Goal: Information Seeking & Learning: Learn about a topic

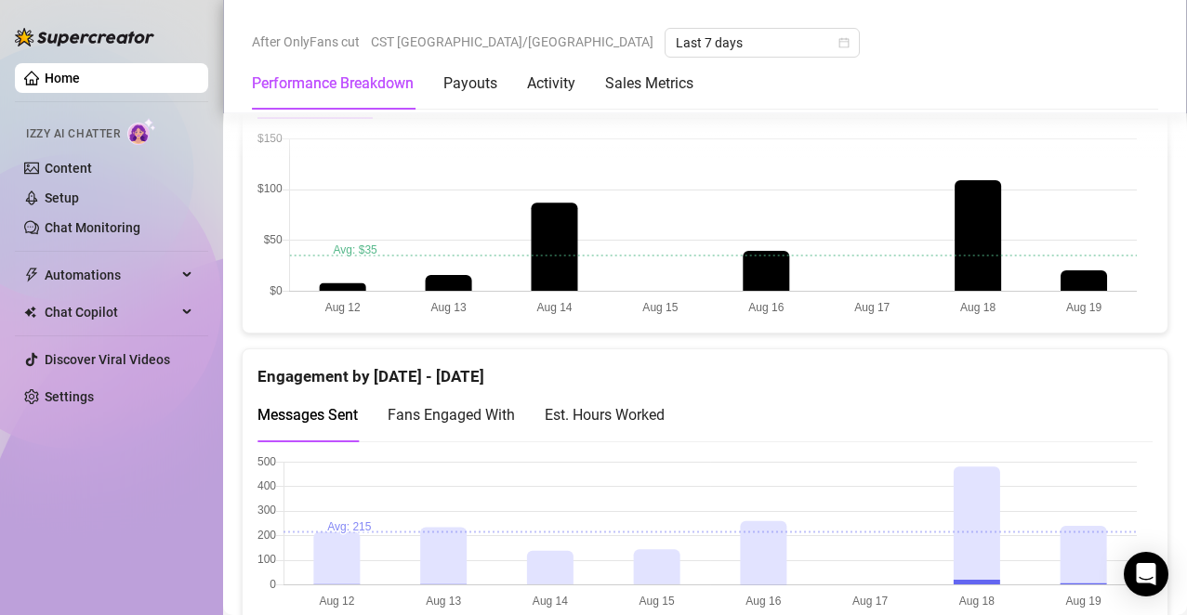
scroll to position [1048, 0]
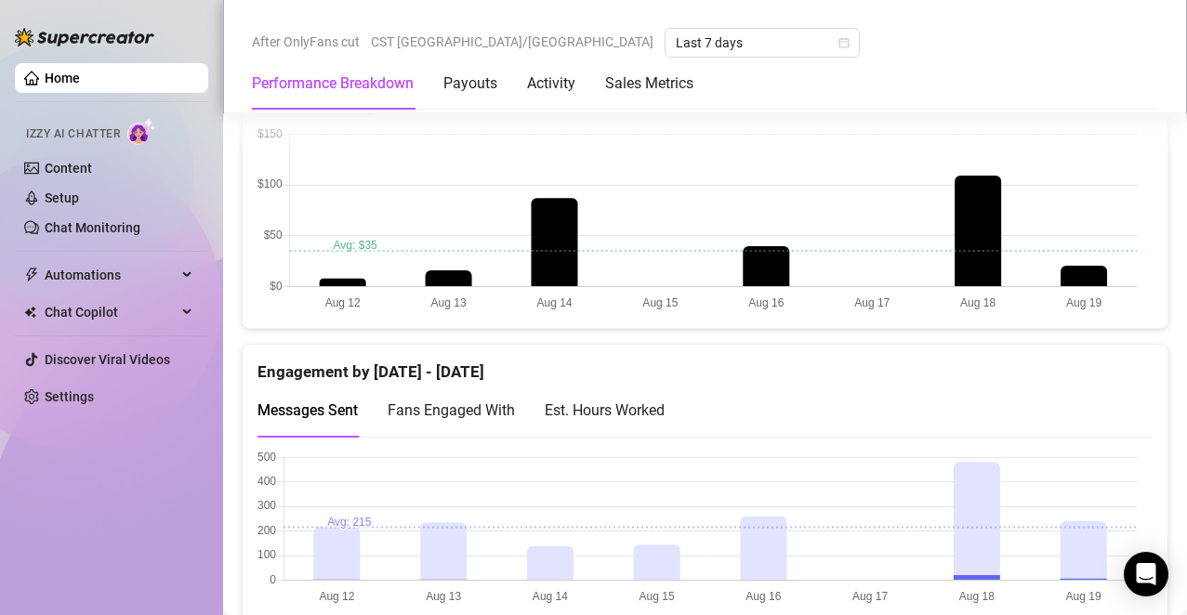
click at [654, 413] on div "Est. Hours Worked" at bounding box center [605, 410] width 120 height 23
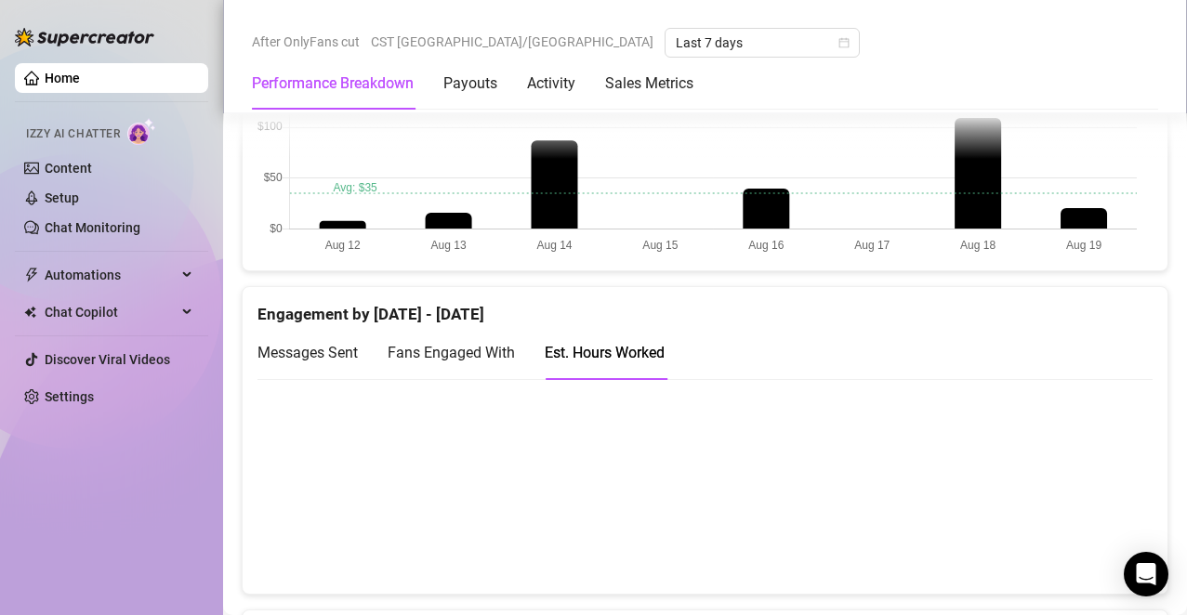
scroll to position [1116, 0]
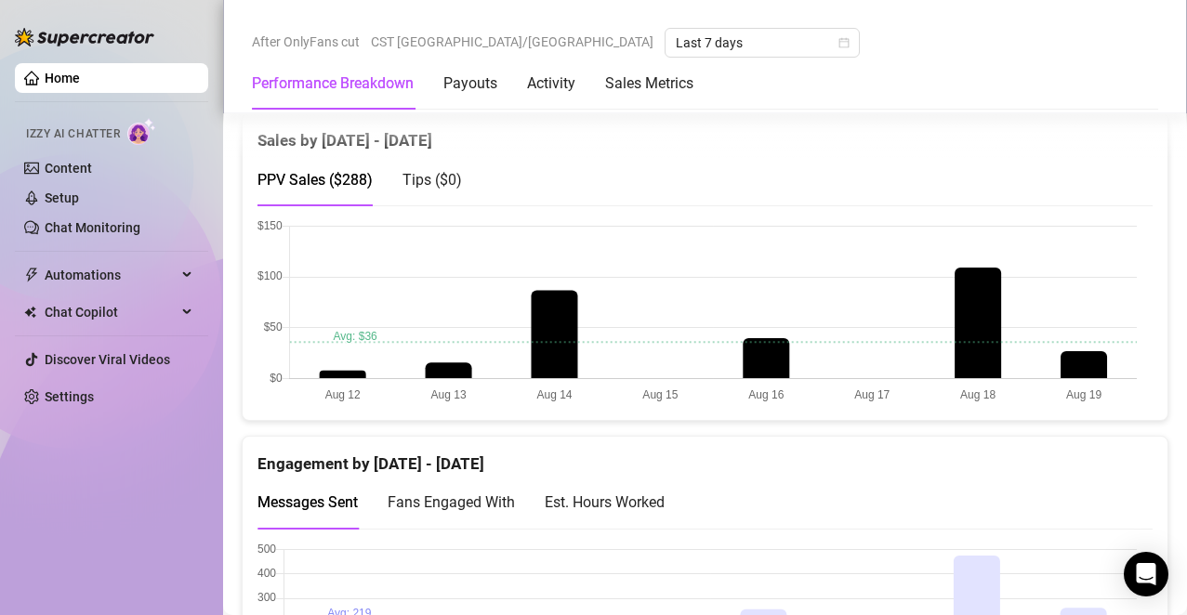
scroll to position [992, 0]
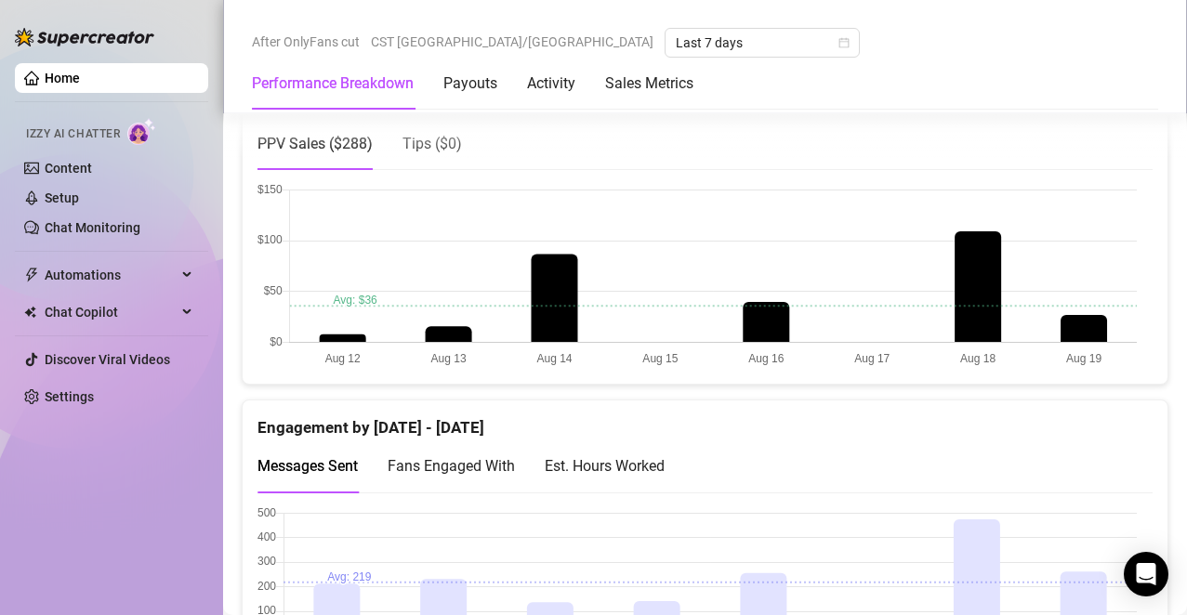
click at [630, 457] on div "Est. Hours Worked" at bounding box center [605, 466] width 120 height 23
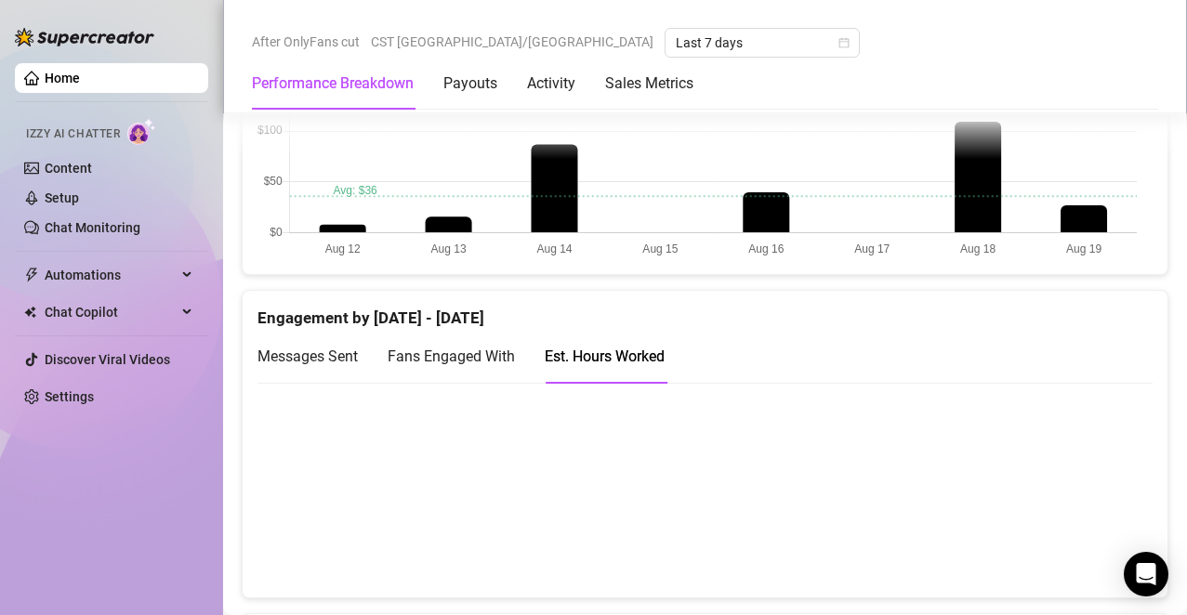
scroll to position [1103, 0]
click at [326, 359] on span "Messages Sent" at bounding box center [308, 355] width 100 height 18
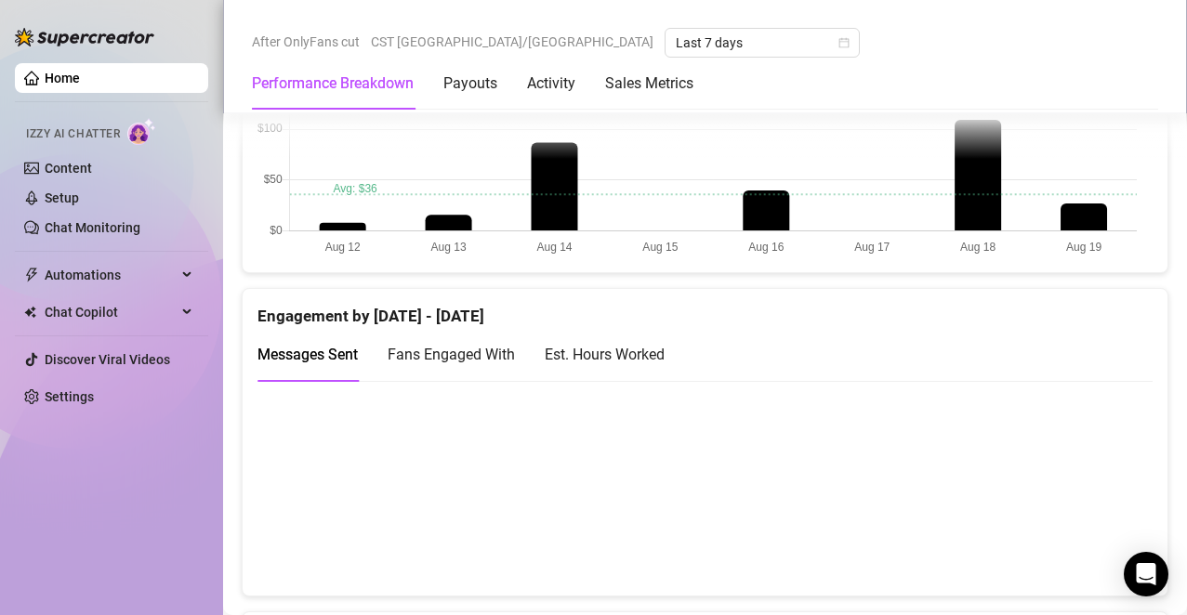
click at [11, 162] on aside "Home Izzy AI Chatter Content Setup Chat Monitoring Automations Chat Copilot Dis…" at bounding box center [111, 307] width 223 height 615
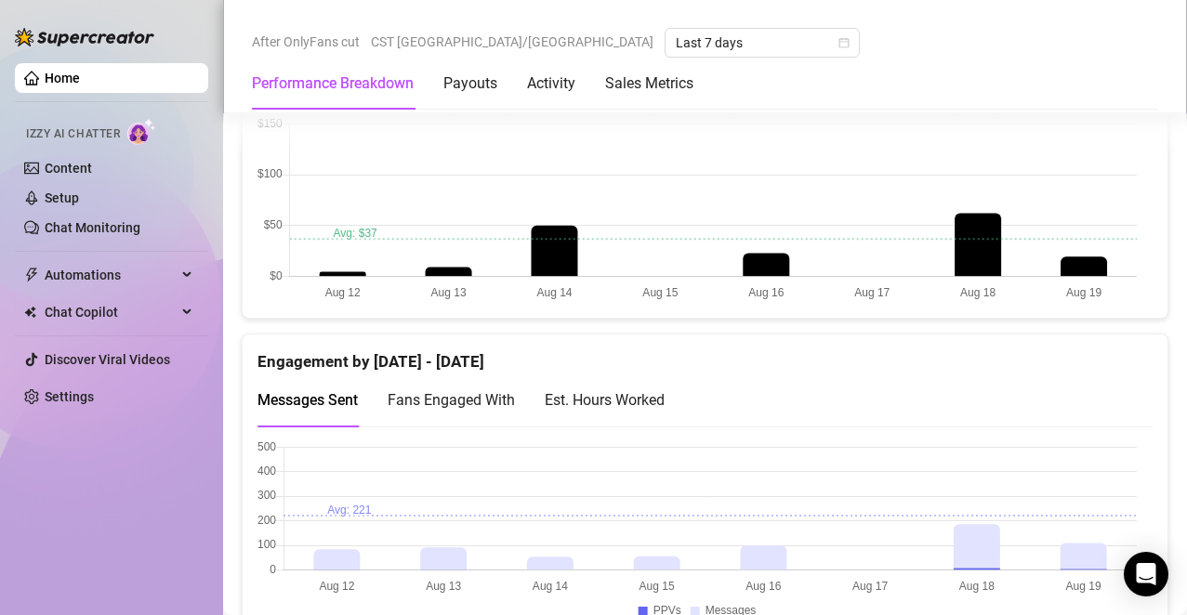
scroll to position [1097, 0]
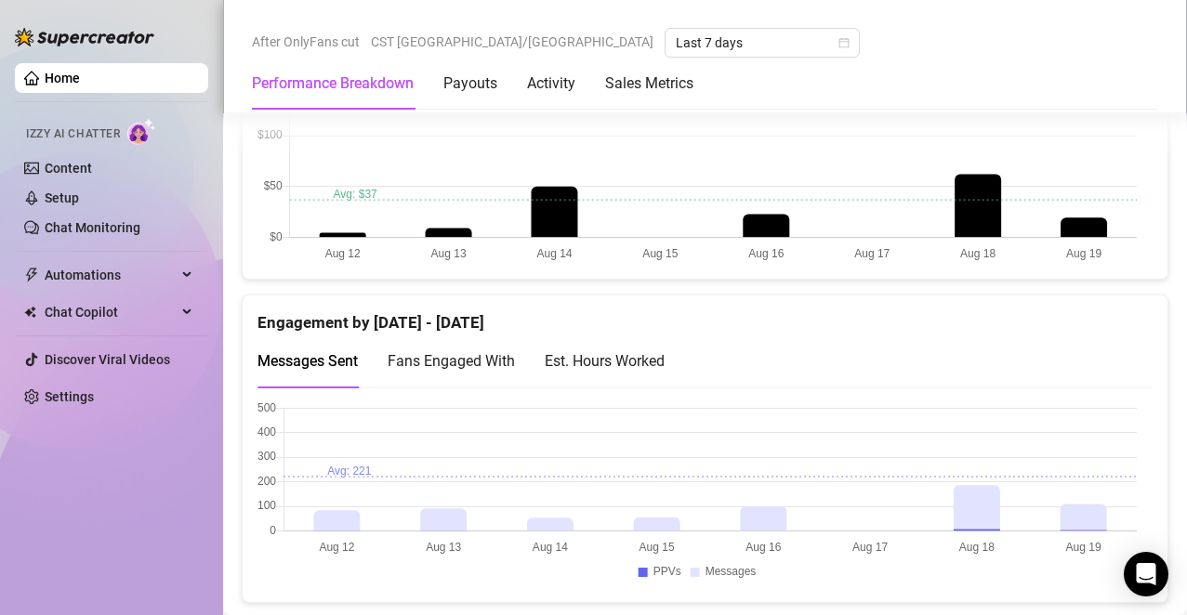
click at [665, 355] on div "Est. Hours Worked" at bounding box center [605, 361] width 120 height 23
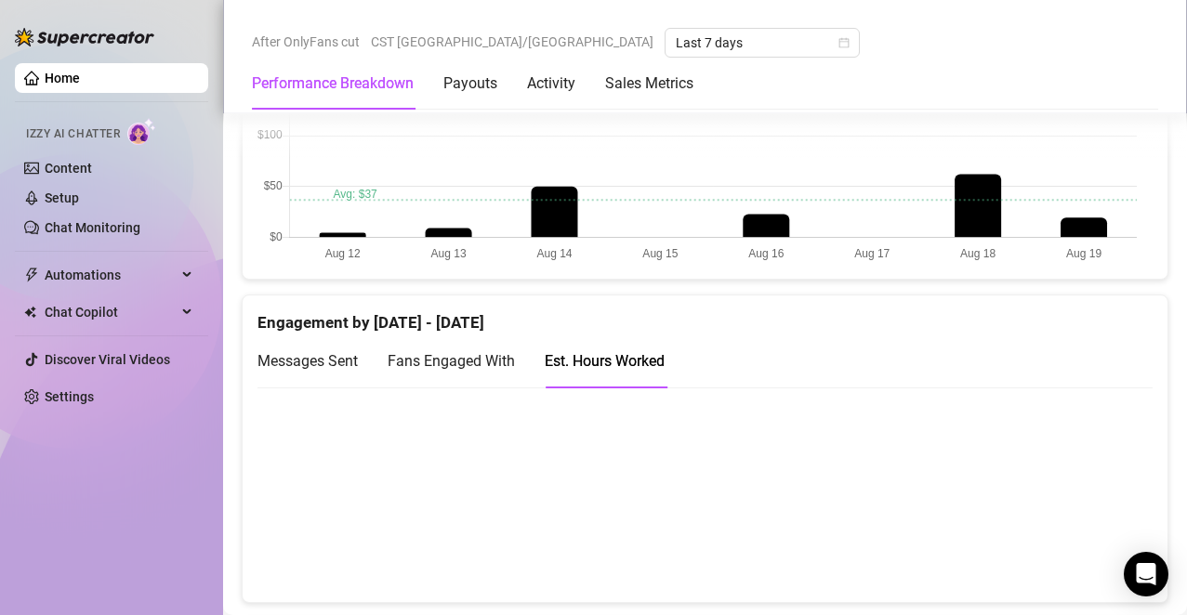
click at [346, 347] on div "Messages Sent" at bounding box center [308, 361] width 100 height 53
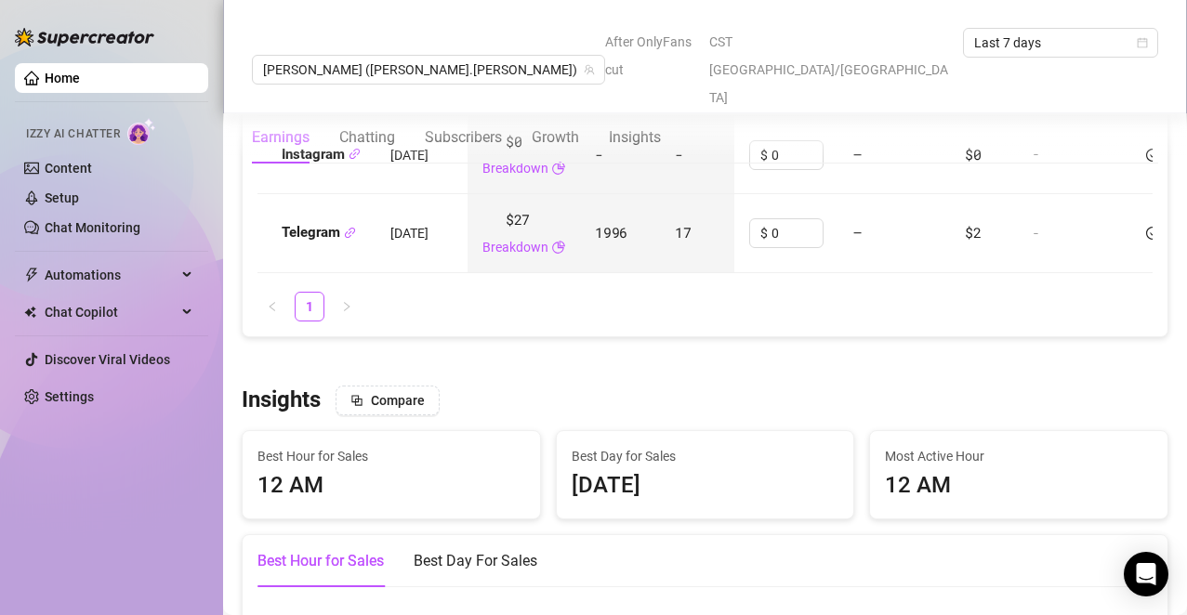
scroll to position [694, 0]
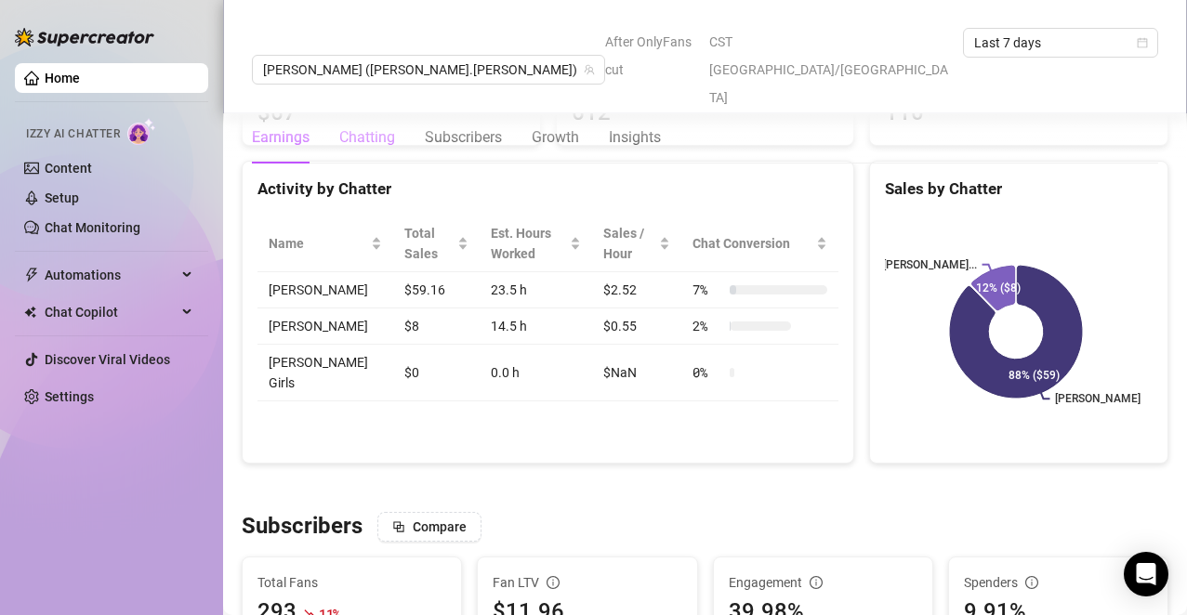
click at [372, 126] on div "Chatting" at bounding box center [367, 137] width 56 height 22
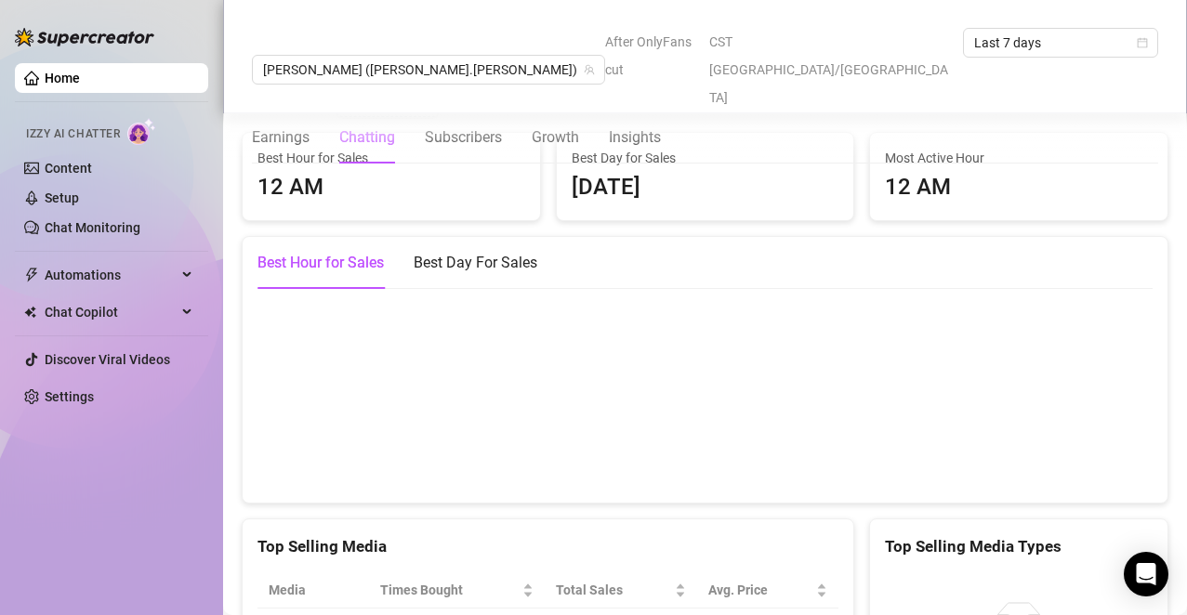
scroll to position [2599, 0]
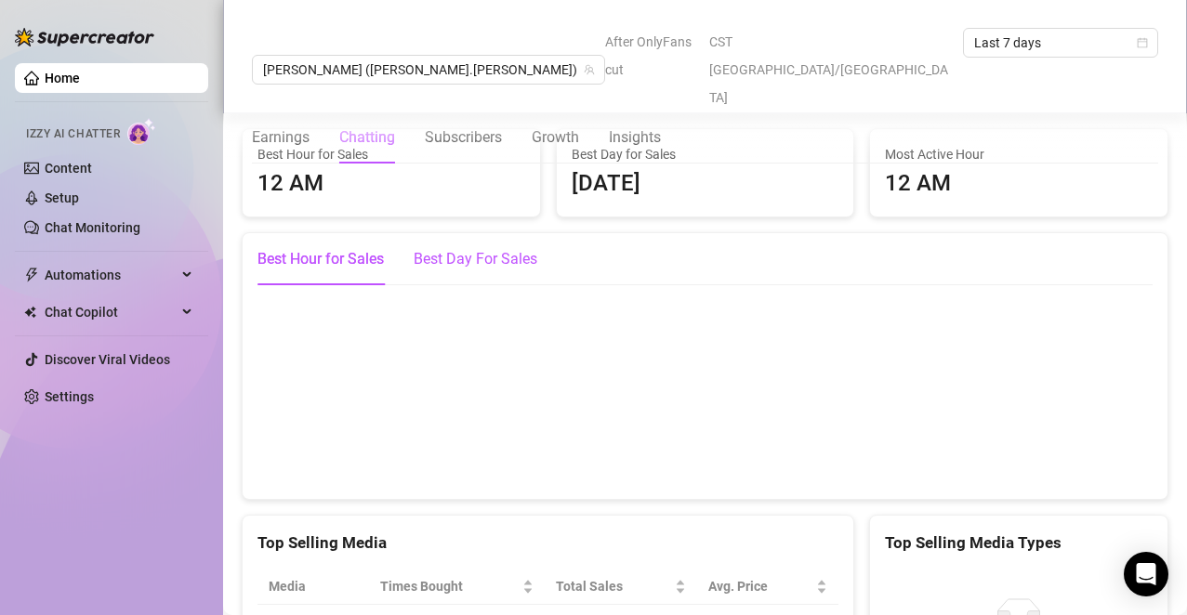
click at [518, 271] on div "Best Day For Sales" at bounding box center [476, 259] width 124 height 22
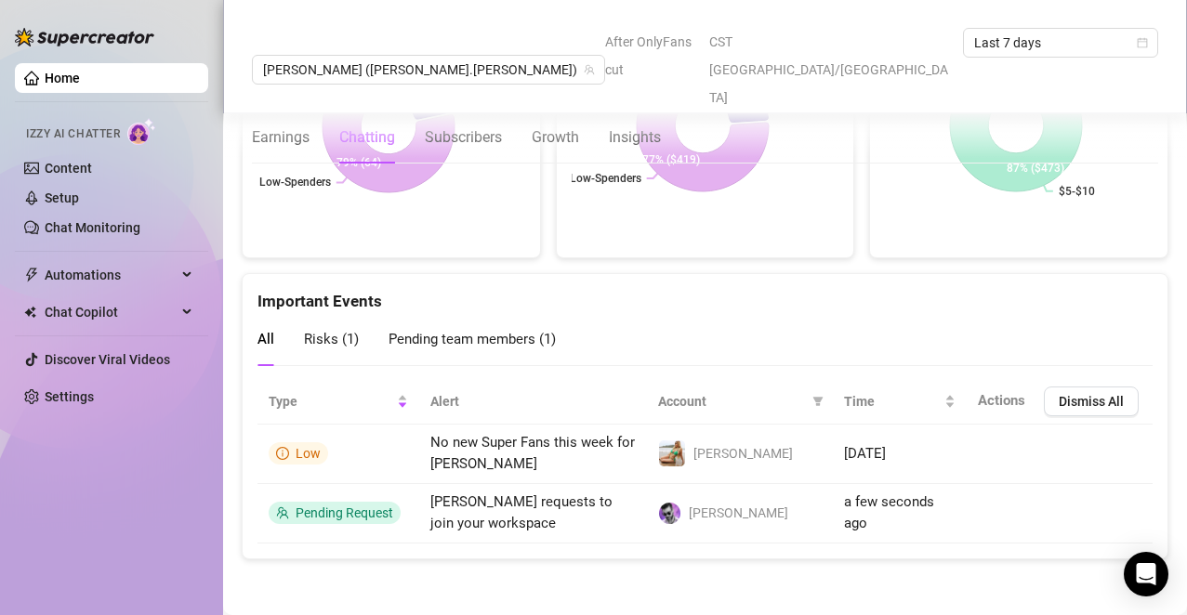
scroll to position [3470, 0]
click at [353, 339] on span "Risks ( 1 )" at bounding box center [331, 339] width 55 height 17
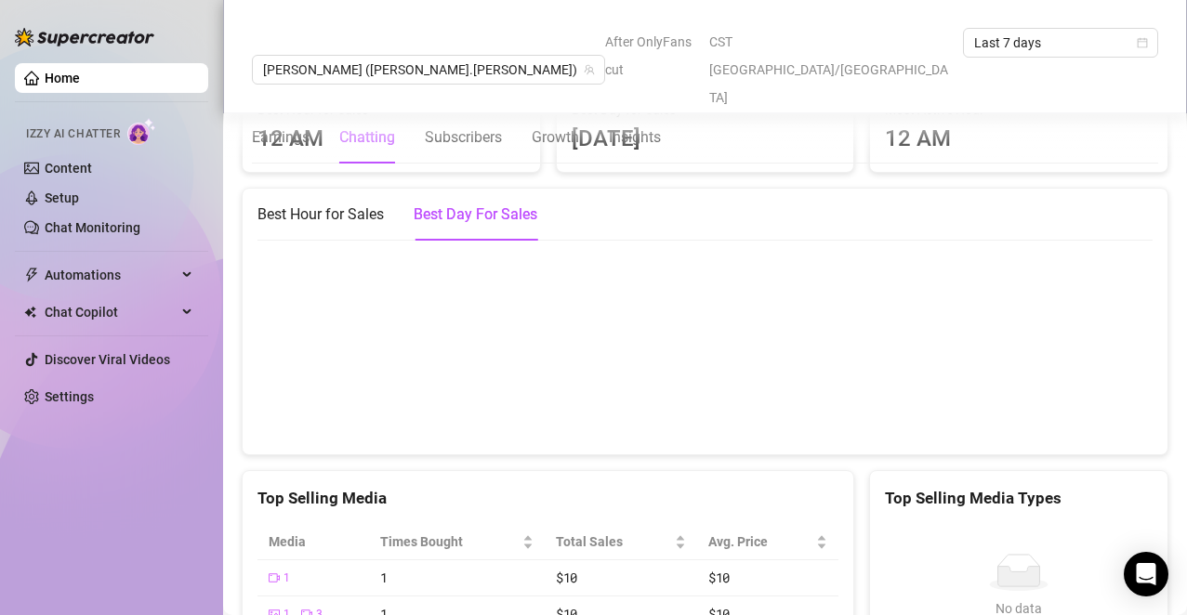
scroll to position [2621, 0]
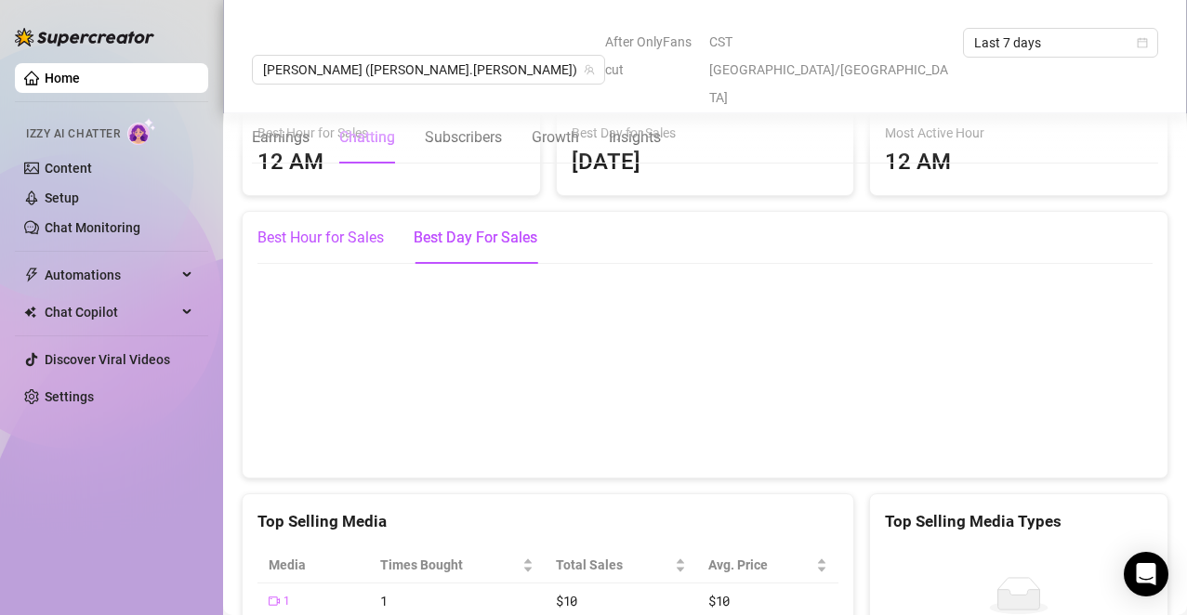
click at [376, 249] on div "Best Hour for Sales" at bounding box center [321, 238] width 126 height 22
click at [450, 247] on div "Best Day For Sales" at bounding box center [476, 238] width 124 height 22
